Goal: Task Accomplishment & Management: Manage account settings

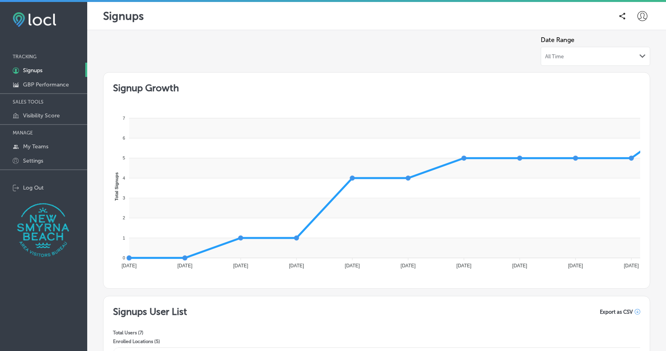
click at [643, 17] on icon at bounding box center [643, 16] width 10 height 10
click at [640, 83] on li "Log Out" at bounding box center [628, 85] width 55 height 18
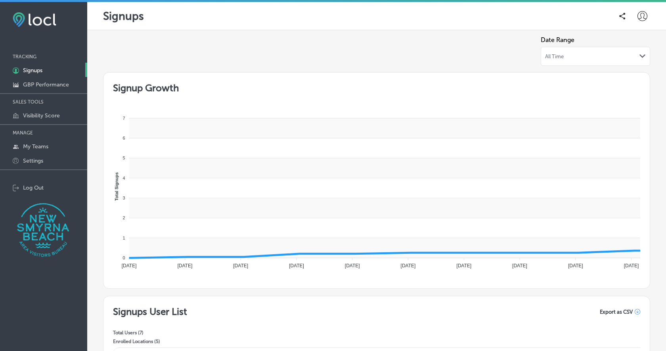
click at [646, 17] on icon at bounding box center [643, 16] width 10 height 10
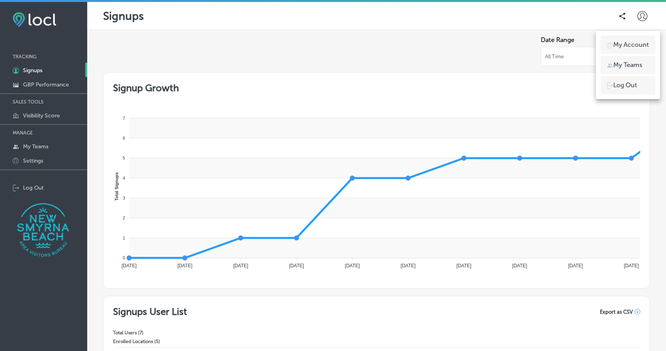
click at [630, 86] on p "Log Out" at bounding box center [626, 86] width 24 height 10
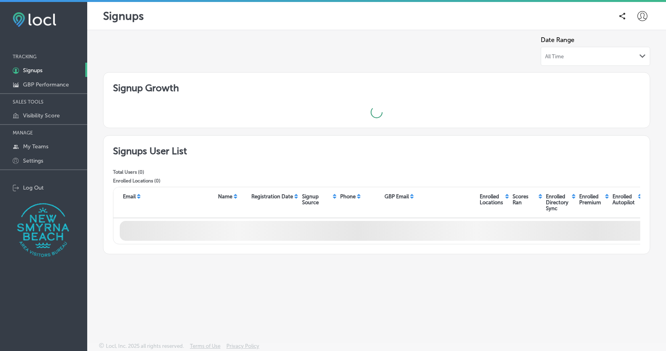
click at [643, 16] on icon at bounding box center [643, 16] width 10 height 10
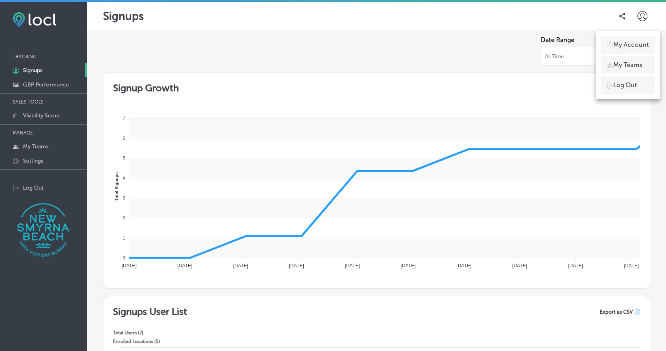
click at [642, 82] on li "Log Out" at bounding box center [628, 85] width 55 height 18
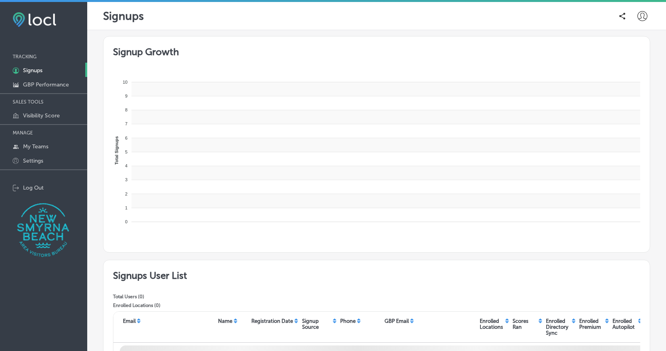
click at [645, 16] on icon at bounding box center [643, 16] width 10 height 10
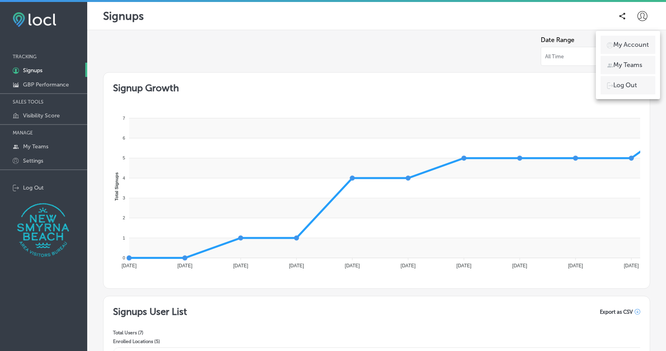
click at [646, 83] on li "Log Out" at bounding box center [628, 85] width 55 height 18
